Goal: Task Accomplishment & Management: Complete application form

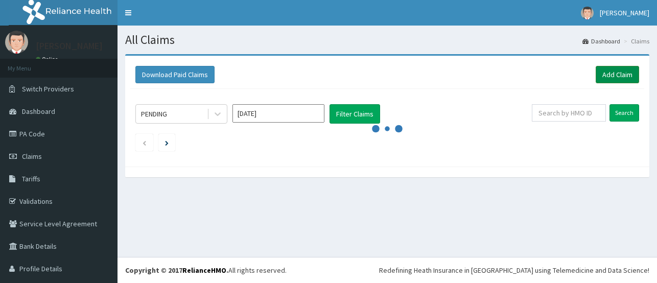
click at [595, 74] on link "Add Claim" at bounding box center [616, 74] width 43 height 17
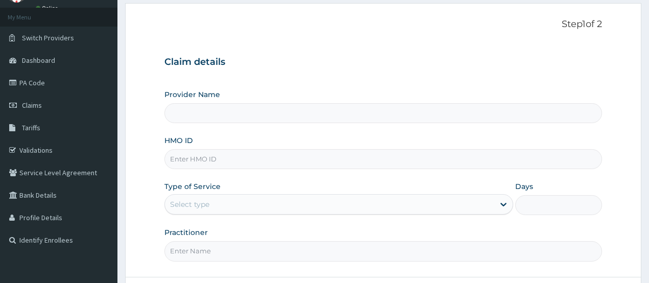
scroll to position [102, 0]
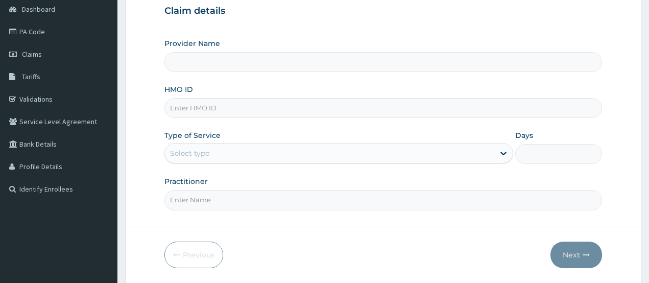
type input "CHIONHospital"
click at [179, 113] on input "HMO ID" at bounding box center [383, 108] width 438 height 20
paste input "JIO/10091/A"
type input "JIO/10091/A"
click at [194, 151] on div "Select type" at bounding box center [189, 153] width 39 height 10
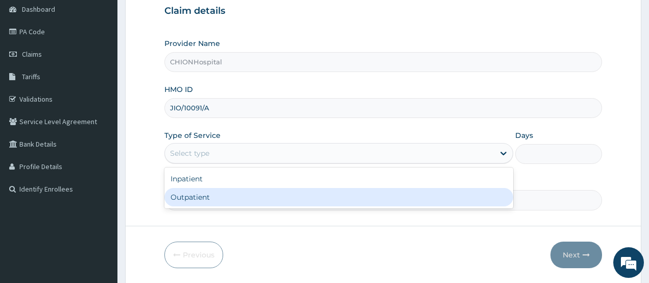
click at [192, 196] on div "Outpatient" at bounding box center [338, 197] width 349 height 18
type input "1"
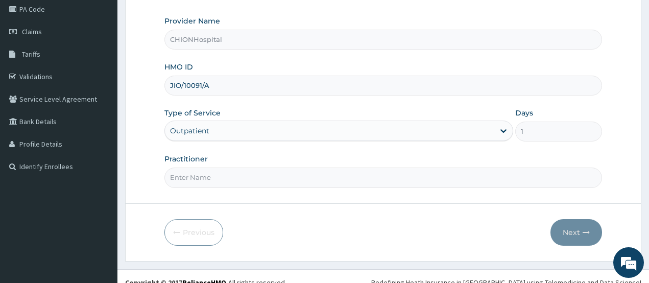
scroll to position [137, 0]
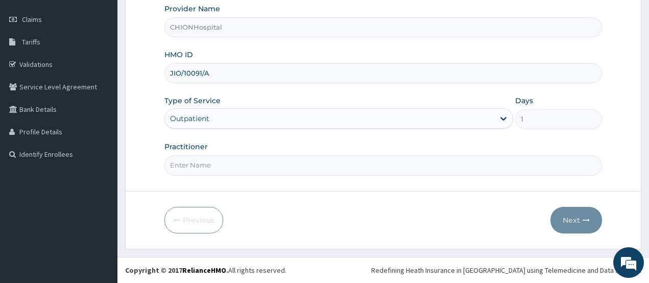
click at [202, 169] on input "Practitioner" at bounding box center [383, 165] width 438 height 20
type input "[PERSON_NAME] [PERSON_NAME]"
click at [576, 226] on button "Next" at bounding box center [576, 220] width 52 height 27
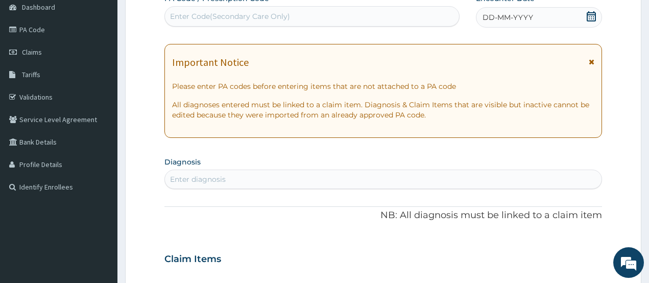
scroll to position [86, 0]
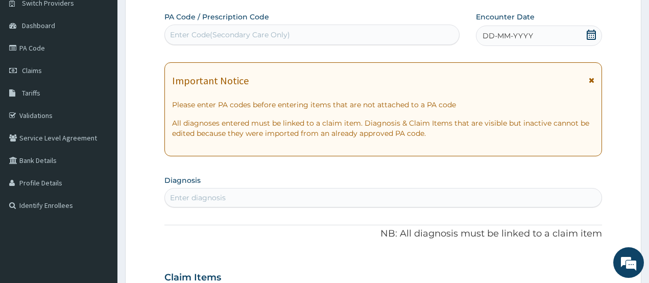
click at [587, 35] on icon at bounding box center [591, 35] width 9 height 10
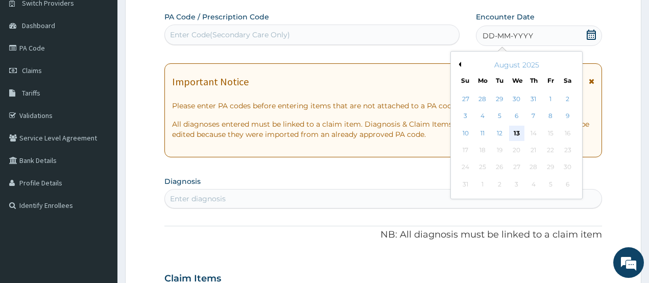
click at [516, 128] on div "13" at bounding box center [515, 133] width 15 height 15
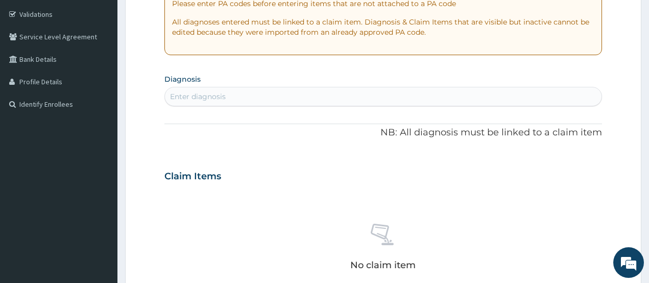
scroll to position [188, 0]
click at [233, 93] on div "Enter diagnosis" at bounding box center [383, 95] width 437 height 16
type input "myalg"
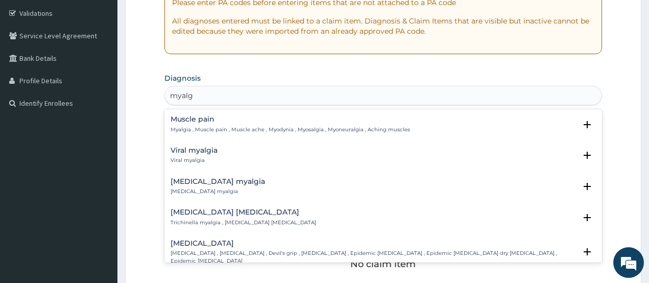
click at [223, 131] on p "Myalgia , Muscle pain , Muscle ache , Myodynia , Myosalgia , Myoneuralgia , Ach…" at bounding box center [290, 129] width 239 height 7
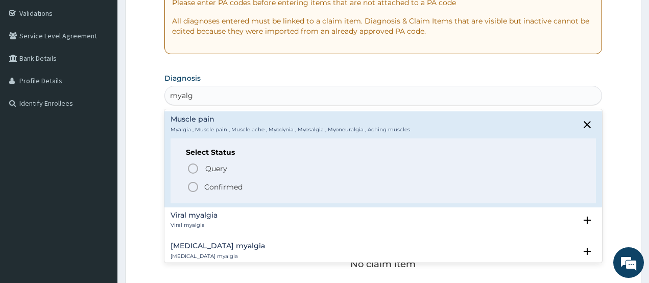
click at [190, 188] on icon "status option filled" at bounding box center [193, 187] width 12 height 12
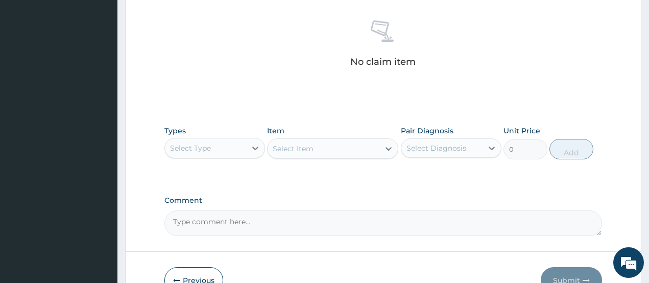
scroll to position [443, 0]
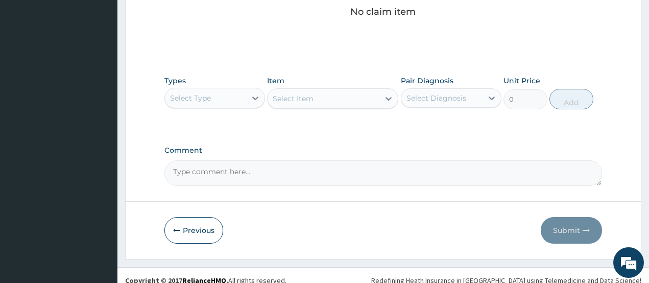
click at [218, 105] on div "Select Type" at bounding box center [205, 98] width 81 height 16
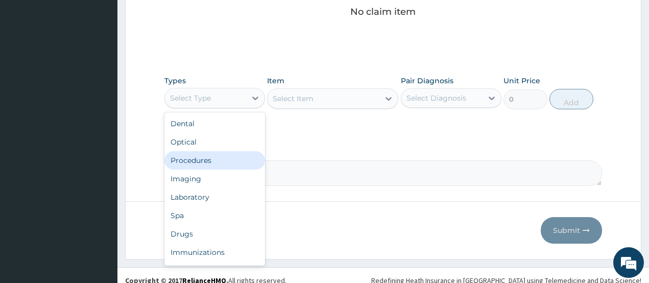
click at [201, 162] on div "Procedures" at bounding box center [214, 160] width 101 height 18
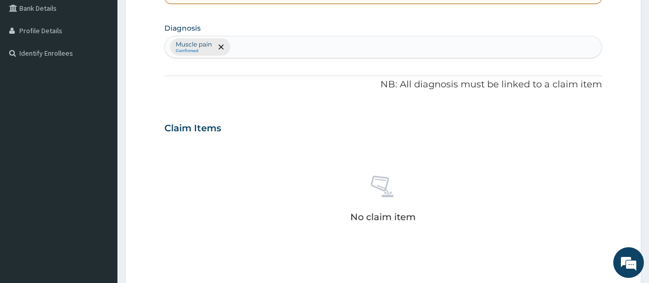
scroll to position [188, 0]
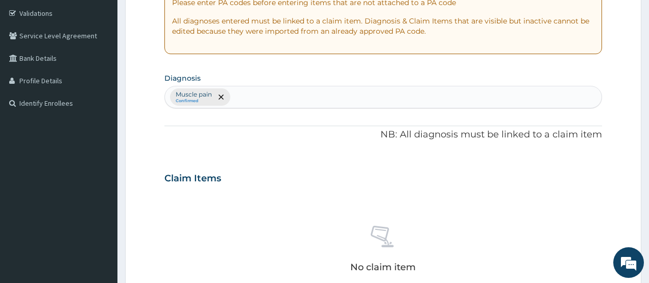
click at [240, 102] on div "Muscle pain Confirmed" at bounding box center [383, 96] width 437 height 21
type input "[MEDICAL_DATA]"
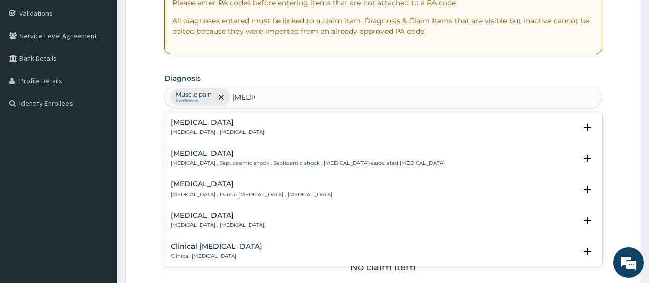
click at [196, 126] on h4 "[MEDICAL_DATA]" at bounding box center [218, 122] width 94 height 8
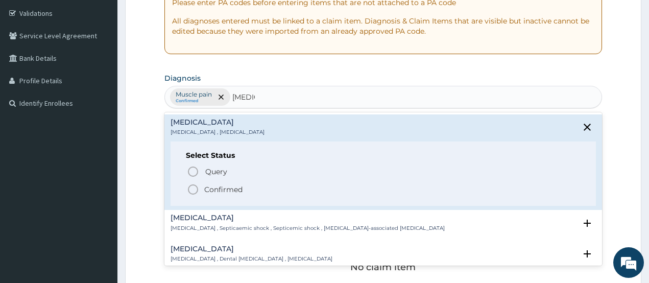
click at [193, 191] on icon "status option filled" at bounding box center [193, 189] width 12 height 12
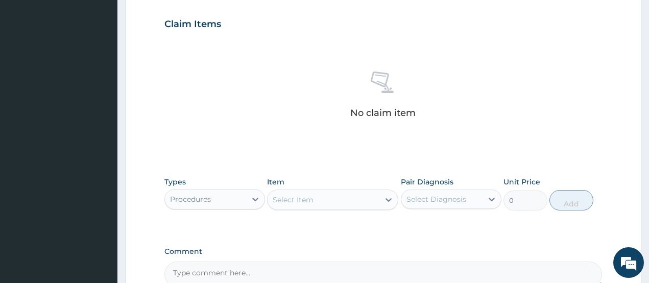
scroll to position [392, 0]
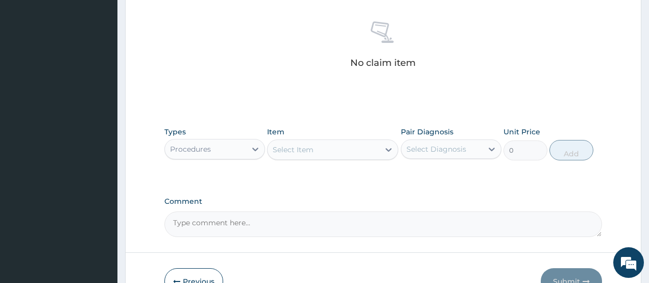
click at [295, 153] on div "Select Item" at bounding box center [293, 149] width 41 height 10
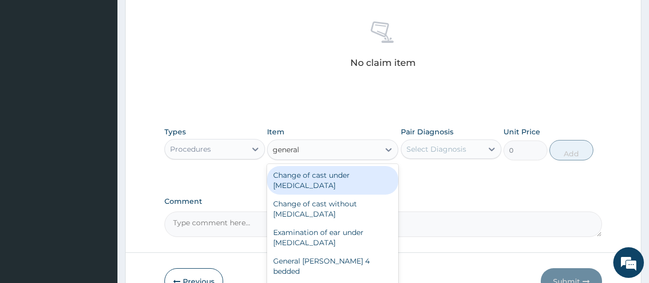
type input "general p"
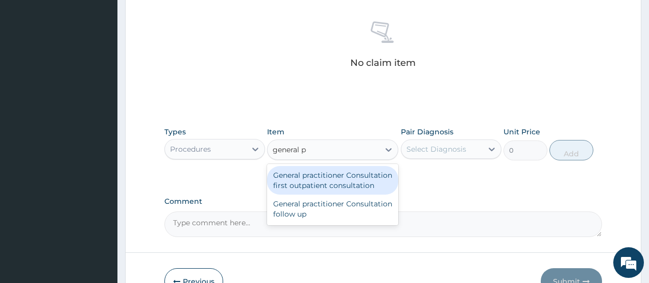
click at [299, 178] on div "General practitioner Consultation first outpatient consultation" at bounding box center [332, 180] width 131 height 29
type input "3547.5"
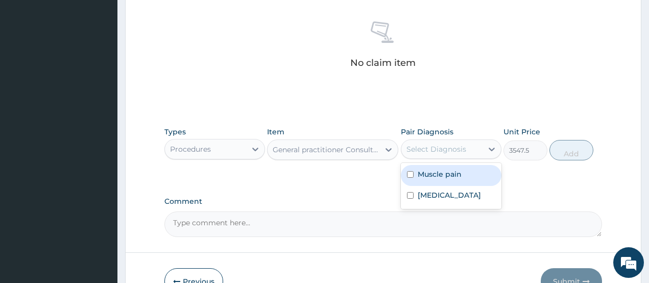
click at [418, 144] on div "Select Diagnosis" at bounding box center [436, 149] width 60 height 10
click at [420, 173] on label "Muscle pain" at bounding box center [440, 174] width 44 height 10
checkbox input "true"
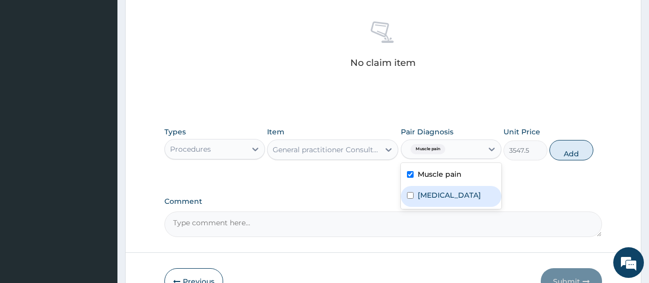
click at [418, 192] on label "[MEDICAL_DATA]" at bounding box center [449, 195] width 63 height 10
checkbox input "true"
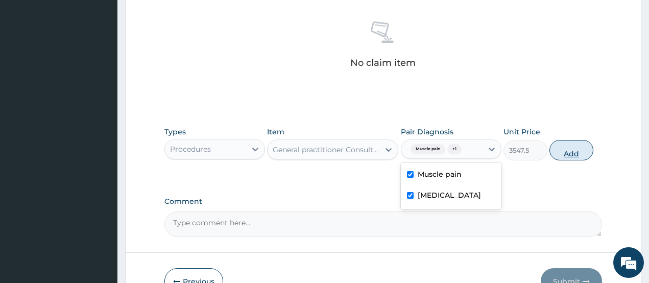
click at [571, 156] on button "Add" at bounding box center [571, 150] width 44 height 20
type input "0"
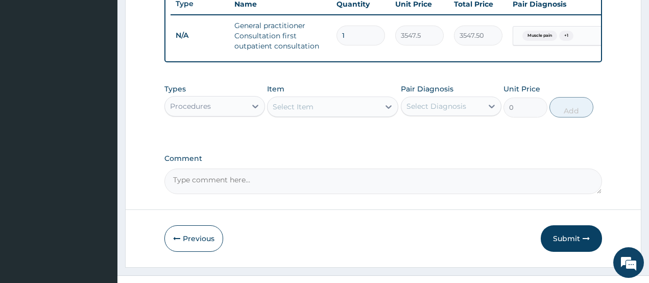
click at [218, 114] on div "Procedures" at bounding box center [205, 106] width 81 height 16
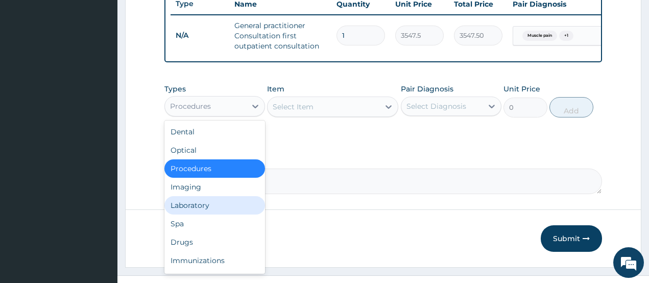
click at [213, 213] on div "Laboratory" at bounding box center [214, 205] width 101 height 18
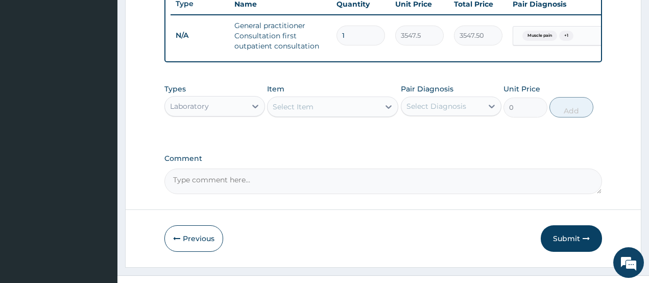
click at [365, 106] on div "Select Item" at bounding box center [324, 107] width 112 height 16
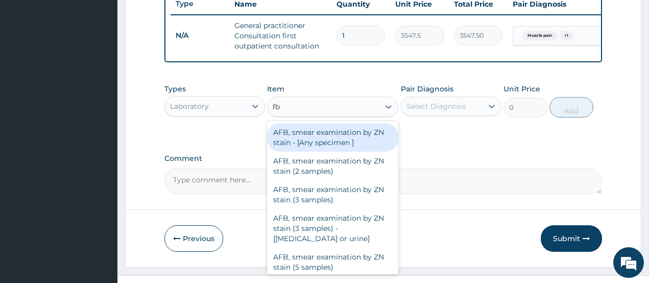
type input "fbc"
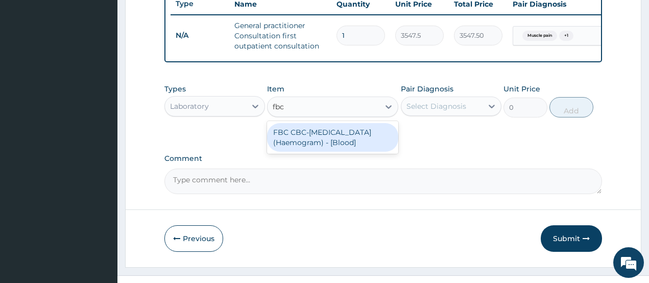
click at [371, 146] on div "FBC CBC-[MEDICAL_DATA] (Haemogram) - [Blood]" at bounding box center [332, 137] width 131 height 29
type input "4300"
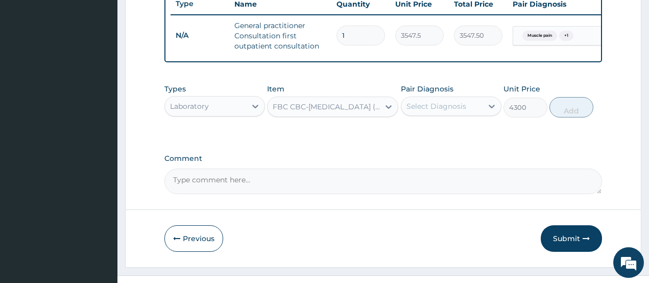
click at [435, 111] on div "Select Diagnosis" at bounding box center [436, 106] width 60 height 10
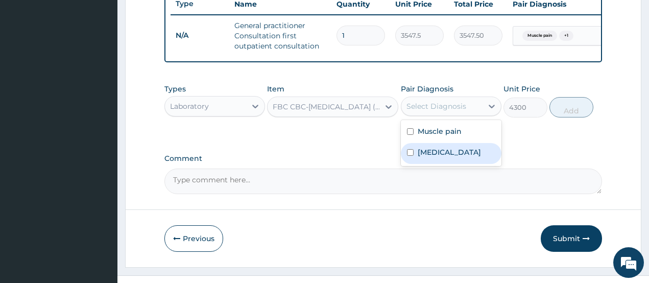
click at [437, 157] on label "[MEDICAL_DATA]" at bounding box center [449, 152] width 63 height 10
checkbox input "true"
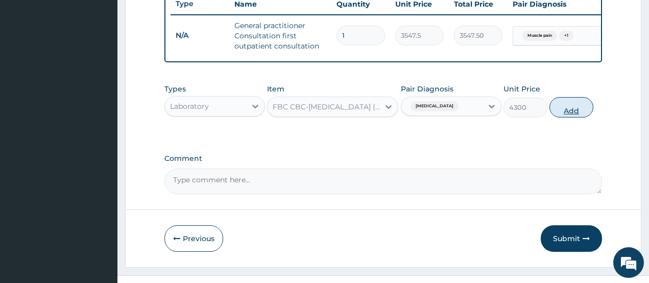
click at [568, 114] on button "Add" at bounding box center [571, 107] width 44 height 20
type input "0"
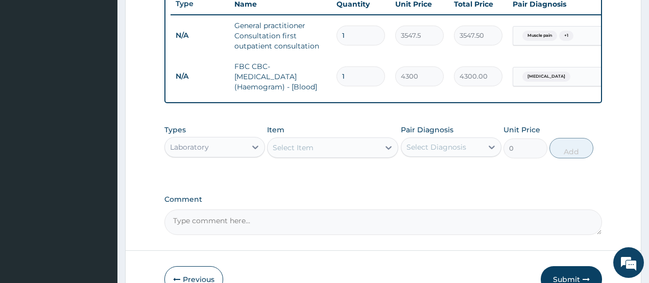
click at [217, 155] on div "Laboratory" at bounding box center [205, 147] width 81 height 16
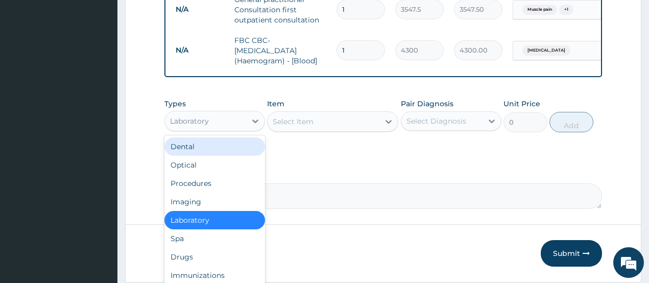
scroll to position [443, 0]
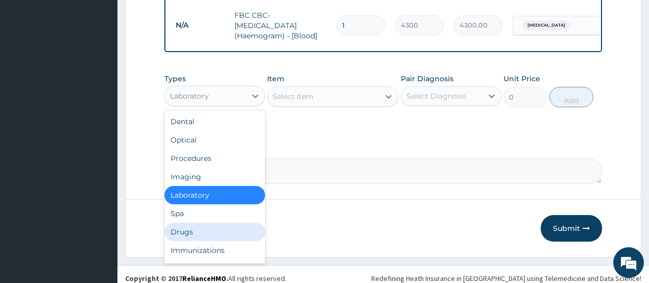
click at [211, 241] on div "Drugs" at bounding box center [214, 232] width 101 height 18
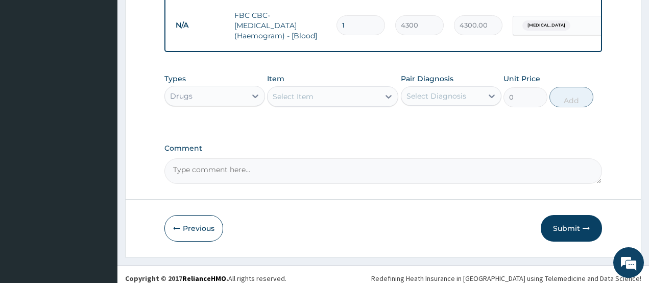
click at [333, 103] on div "Select Item" at bounding box center [324, 96] width 112 height 16
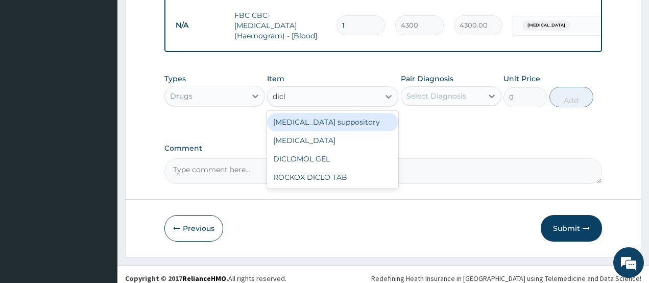
type input "diclo"
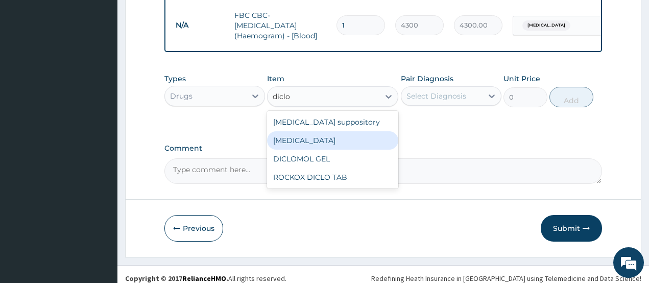
click at [342, 150] on div "[MEDICAL_DATA]" at bounding box center [332, 140] width 131 height 18
type input "591.25"
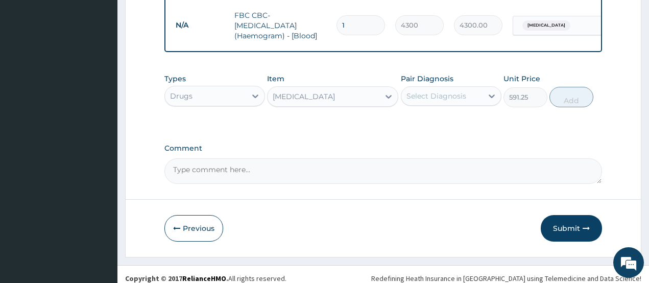
click at [421, 101] on div "Select Diagnosis" at bounding box center [436, 96] width 60 height 10
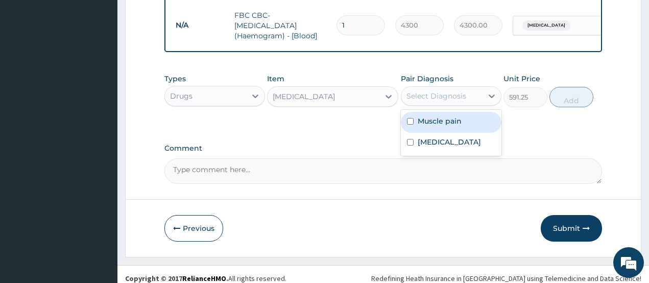
click at [425, 126] on label "Muscle pain" at bounding box center [440, 121] width 44 height 10
checkbox input "true"
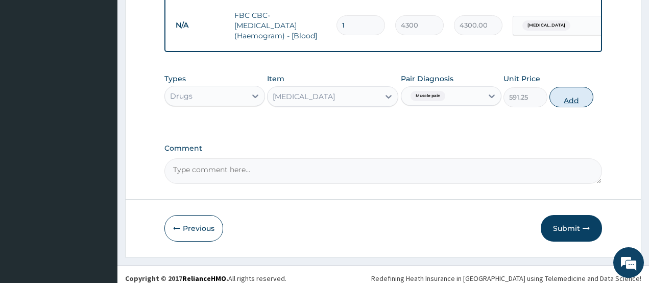
click at [589, 100] on button "Add" at bounding box center [571, 97] width 44 height 20
type input "0"
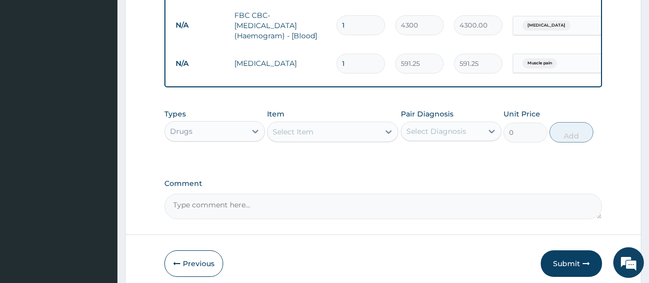
click at [296, 137] on div "Select Item" at bounding box center [293, 132] width 41 height 10
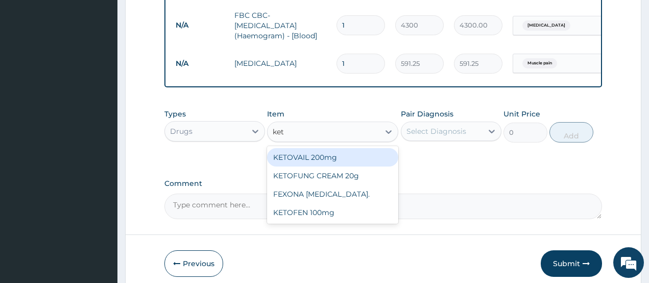
type input "keto"
click at [306, 165] on div "KETOVAIL 200mg" at bounding box center [332, 157] width 131 height 18
type input "354.75"
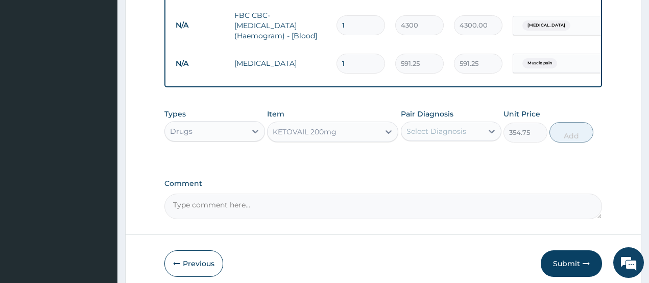
click at [443, 136] on div "Select Diagnosis" at bounding box center [436, 131] width 60 height 10
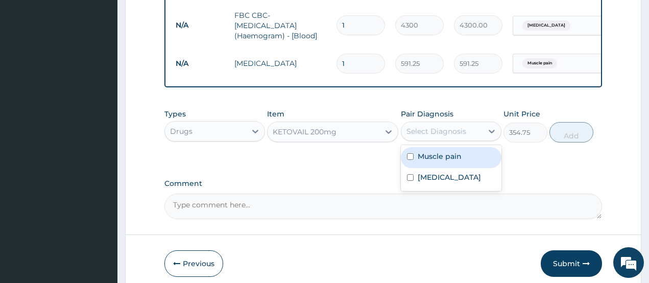
click at [440, 161] on label "Muscle pain" at bounding box center [440, 156] width 44 height 10
checkbox input "true"
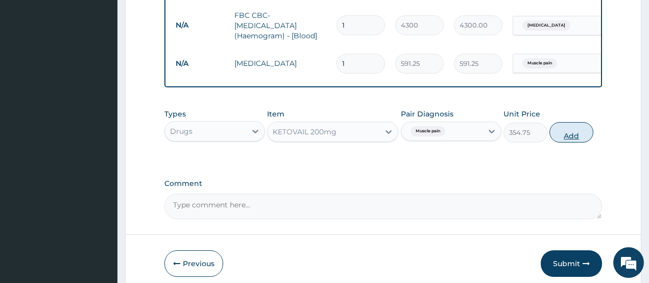
click at [572, 142] on button "Add" at bounding box center [571, 132] width 44 height 20
type input "0"
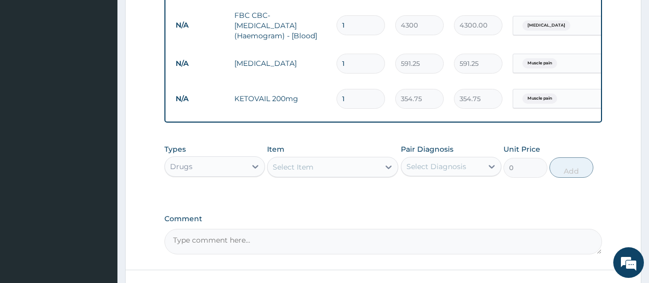
type input "0.00"
type input "4"
type input "1419.00"
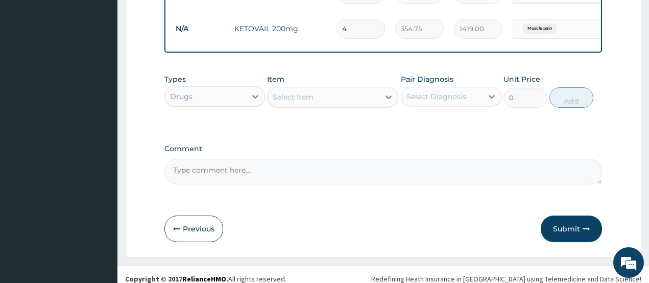
scroll to position [529, 0]
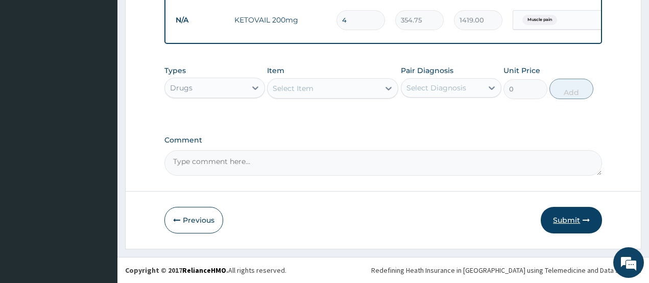
type input "4"
click at [569, 222] on button "Submit" at bounding box center [571, 220] width 61 height 27
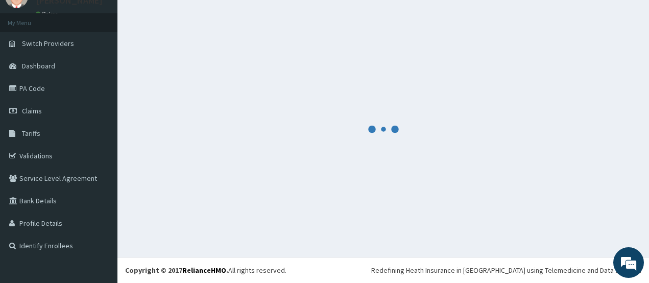
scroll to position [45, 0]
